Goal: Information Seeking & Learning: Learn about a topic

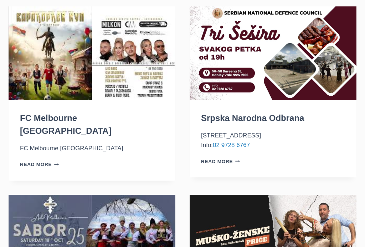
scroll to position [72, 0]
click at [50, 161] on link "Read More FC Melbourne Srbija Continue" at bounding box center [39, 163] width 39 height 5
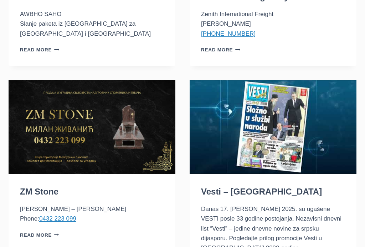
scroll to position [1597, 0]
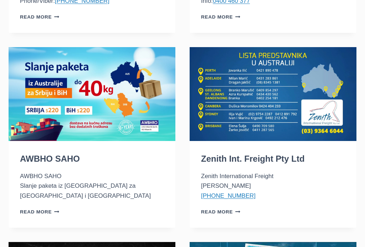
scroll to position [1442, 0]
